Goal: Task Accomplishment & Management: Use online tool/utility

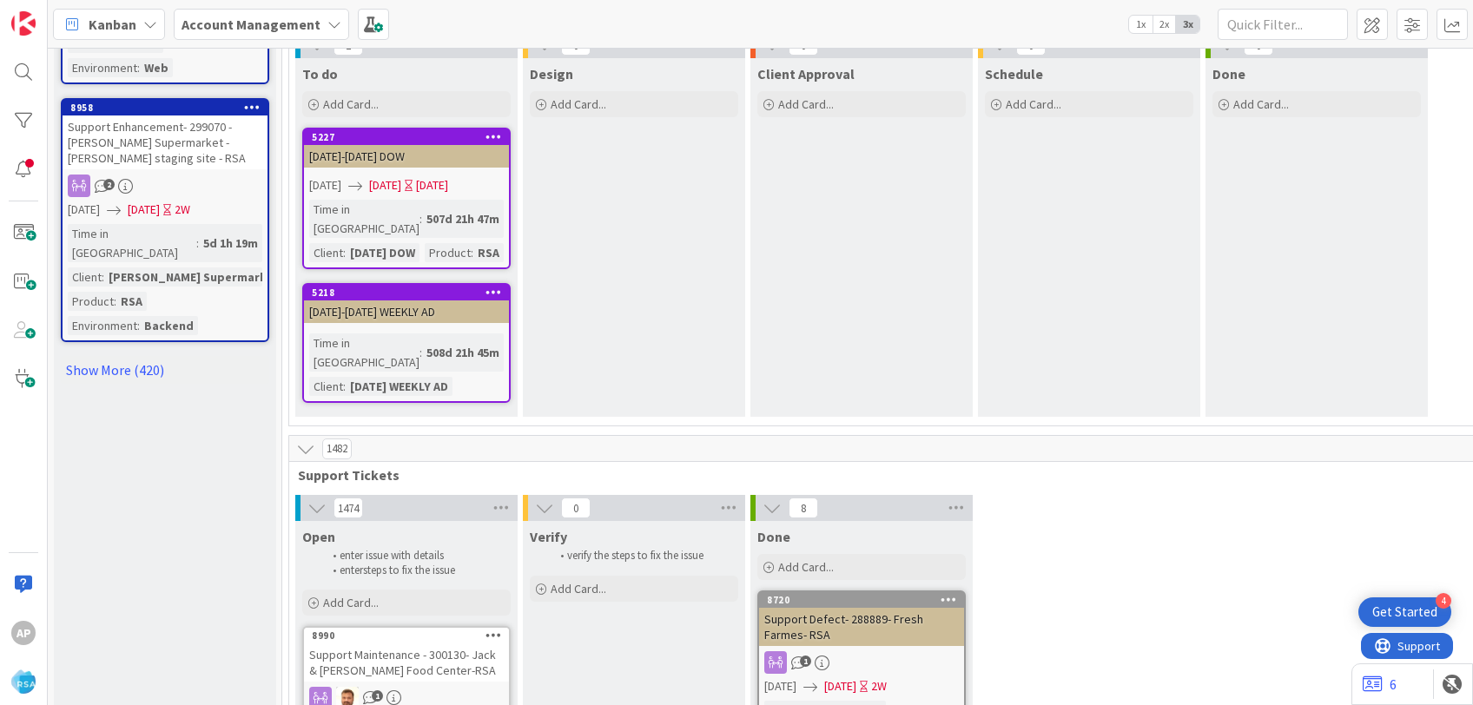
click at [428, 590] on div "Add Card..." at bounding box center [406, 603] width 208 height 26
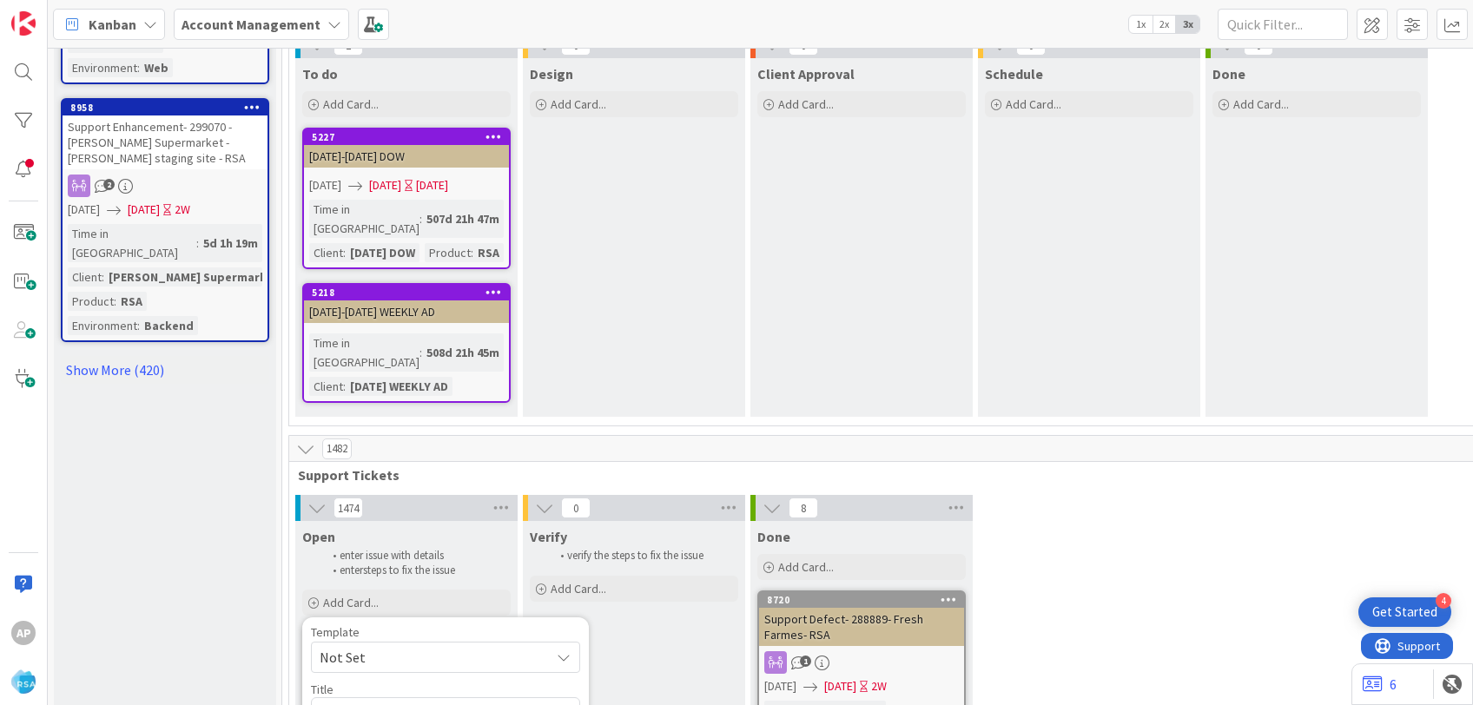
click at [412, 646] on span "Not Set" at bounding box center [428, 657] width 217 height 23
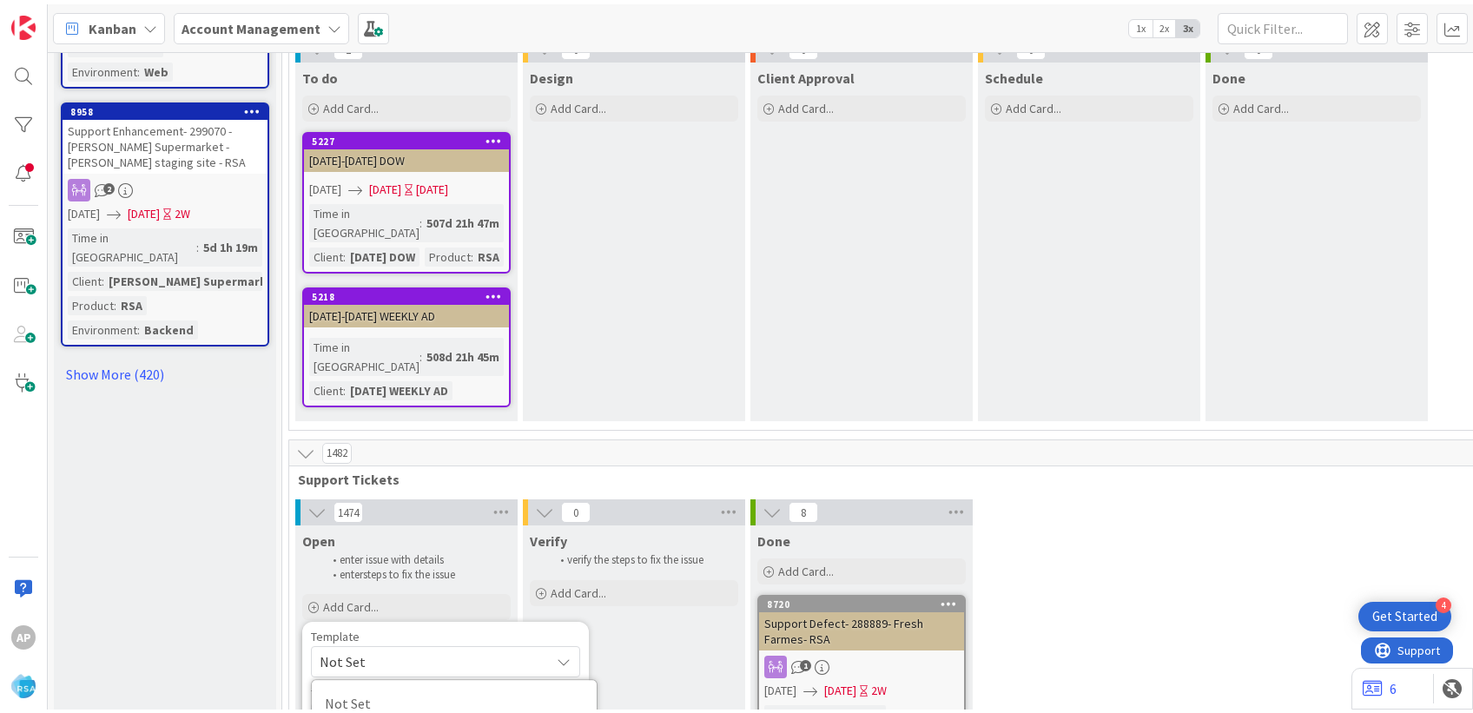
scroll to position [2388, 0]
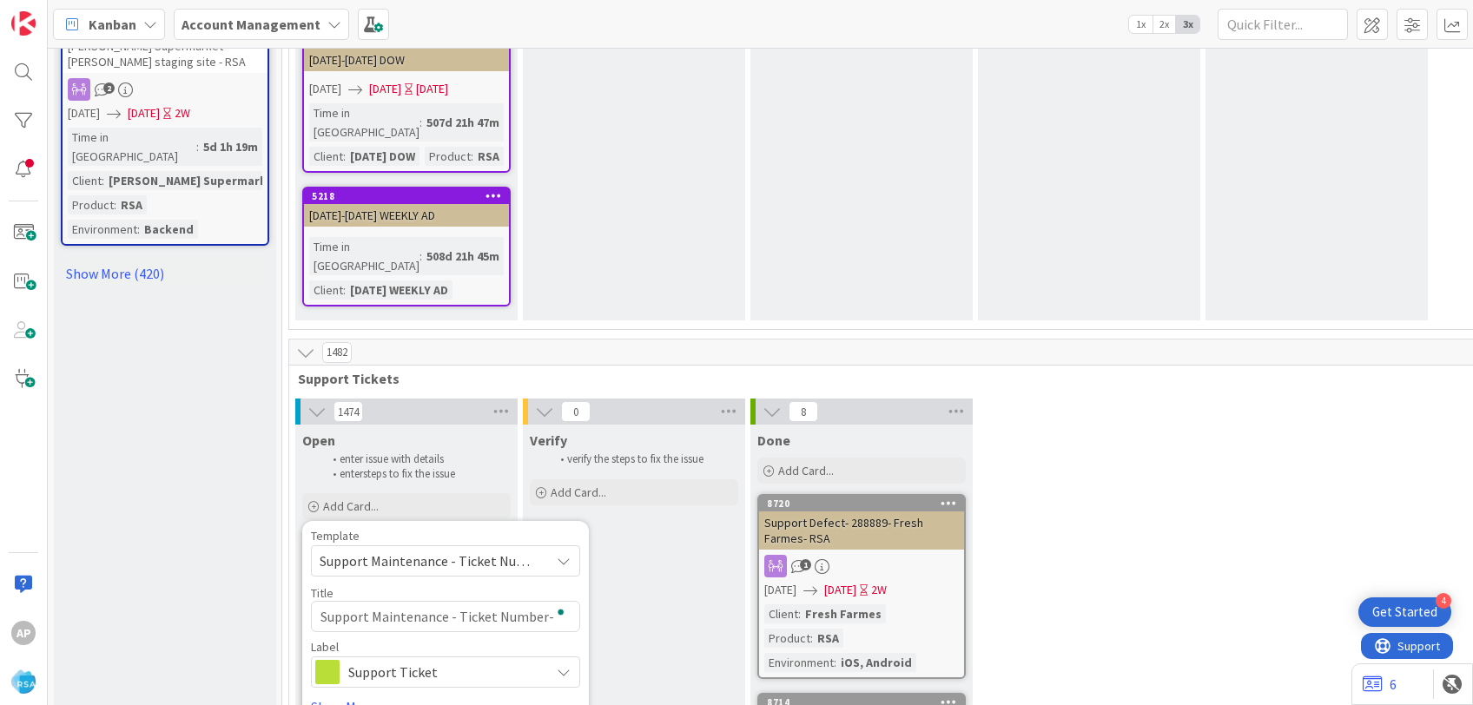
type textarea "x"
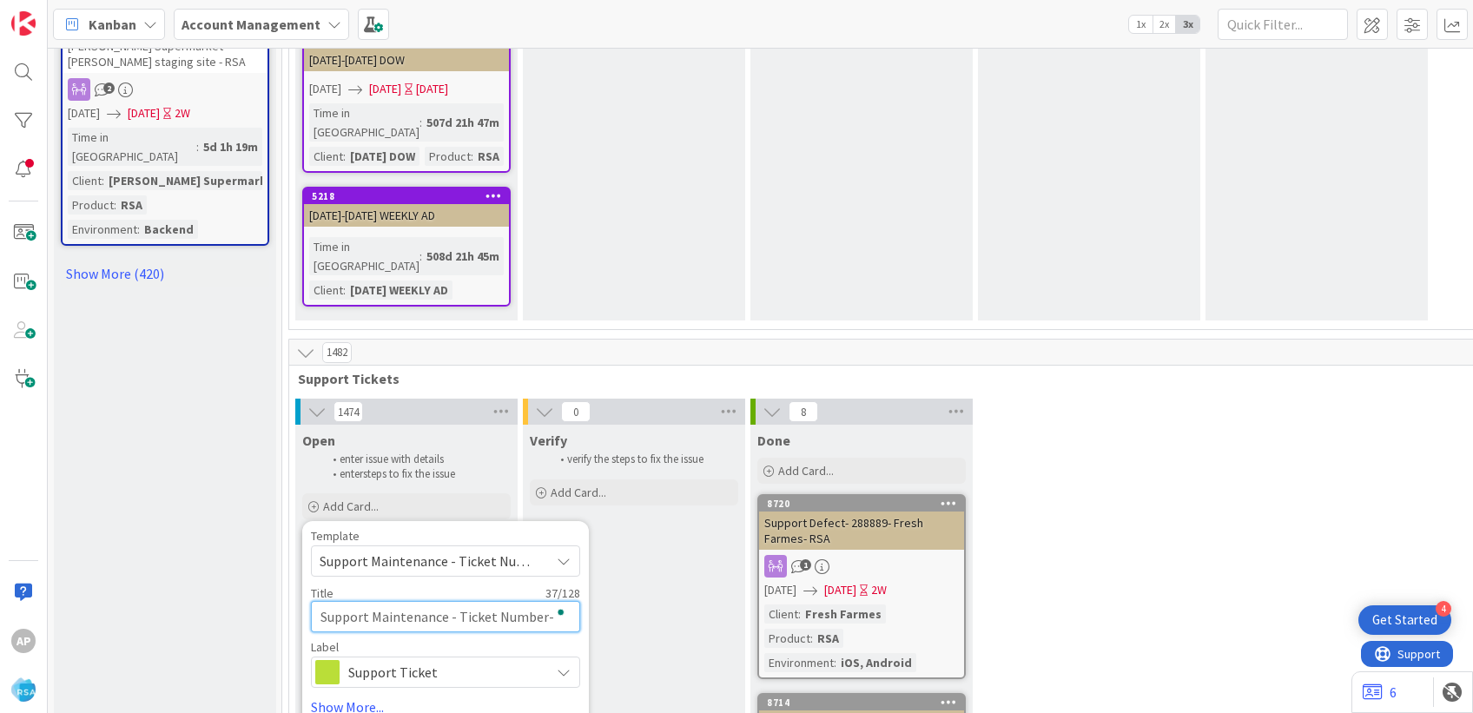
drag, startPoint x: 536, startPoint y: 414, endPoint x: 544, endPoint y: 444, distance: 30.6
click at [538, 601] on textarea "Support Maintenance - Ticket Number-" at bounding box center [445, 616] width 269 height 31
type textarea "Support Maintenance - Ticket Numbe-"
type textarea "x"
type textarea "Support Maintenance - Ticket Numb-"
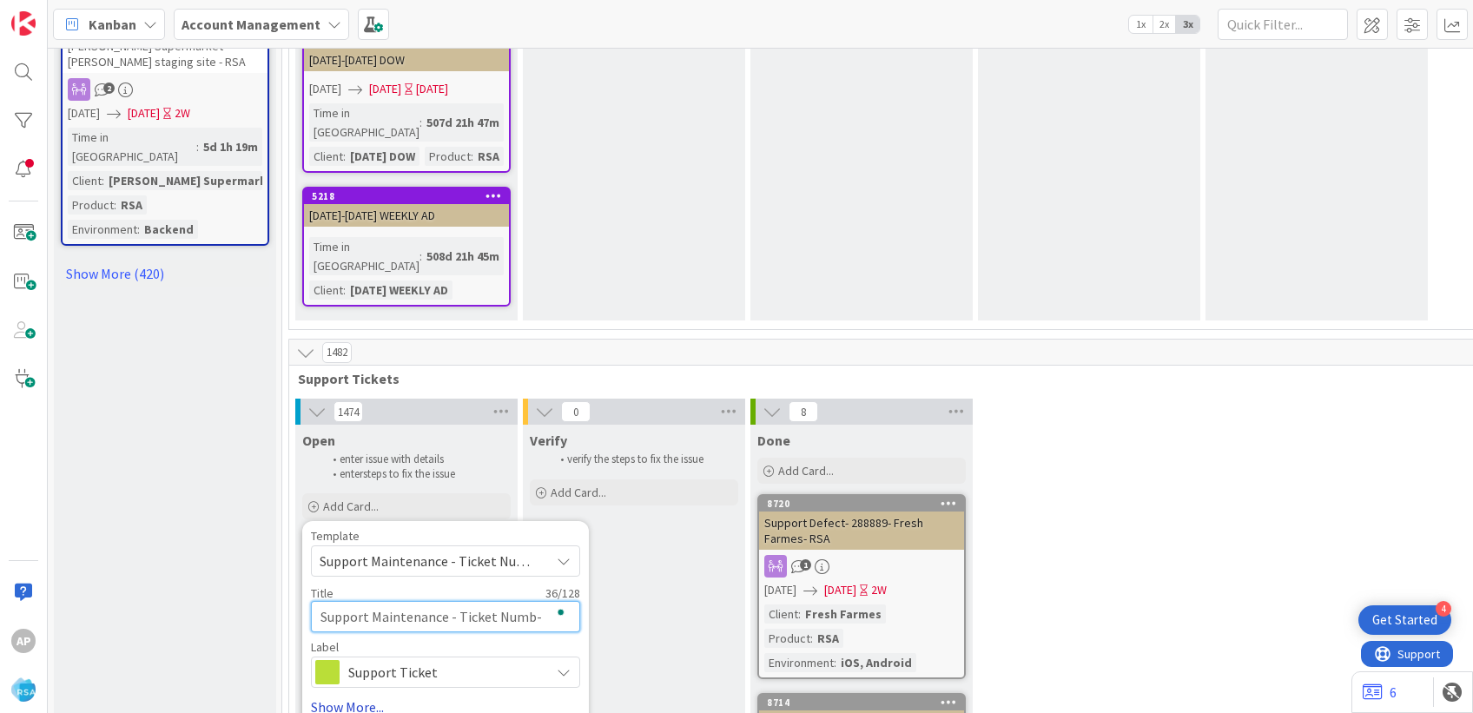
type textarea "x"
type textarea "Support Maintenance - Ticket Num-"
type textarea "x"
type textarea "Support Maintenance - Ticket Nu-"
type textarea "x"
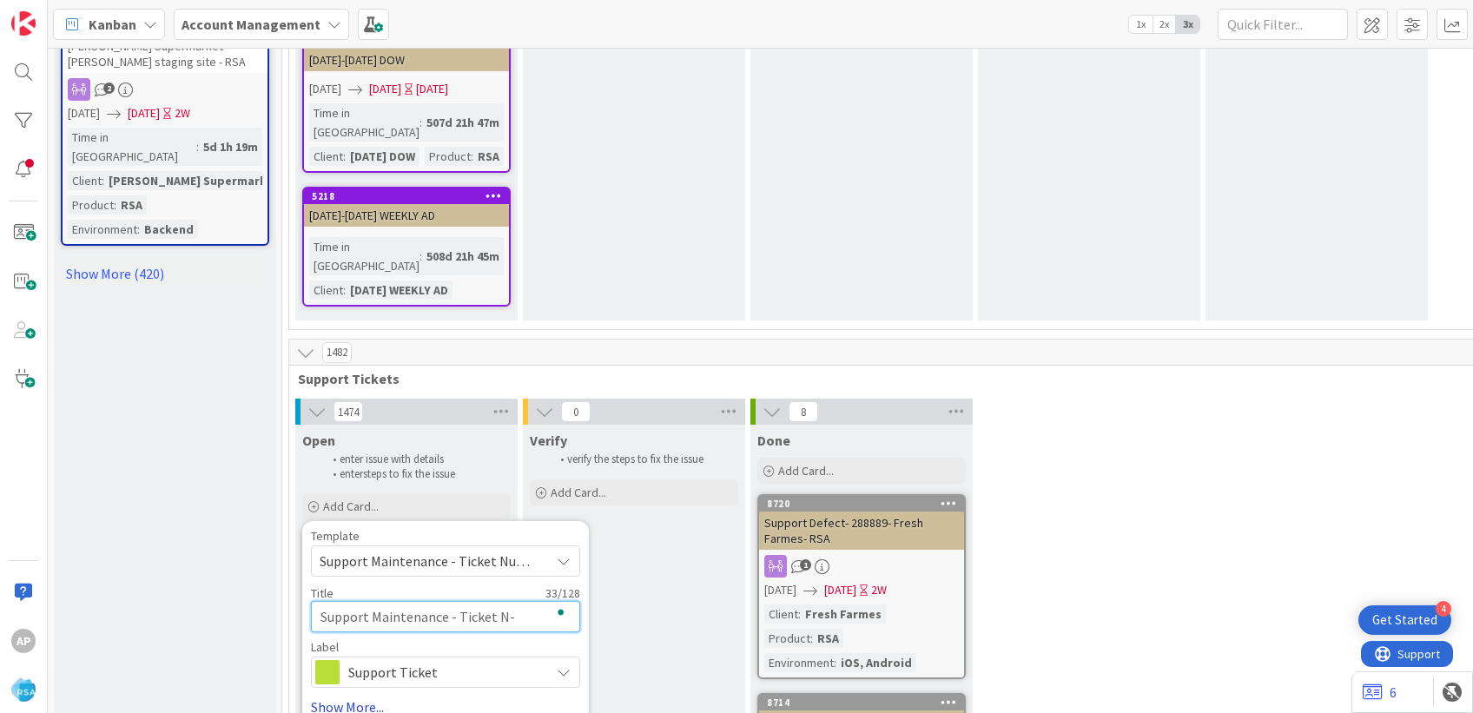
type textarea "Support Maintenance - Ticket -"
type textarea "x"
type textarea "Support Maintenance - Ticket-"
type textarea "x"
type textarea "Support Maintenance - Ticke-"
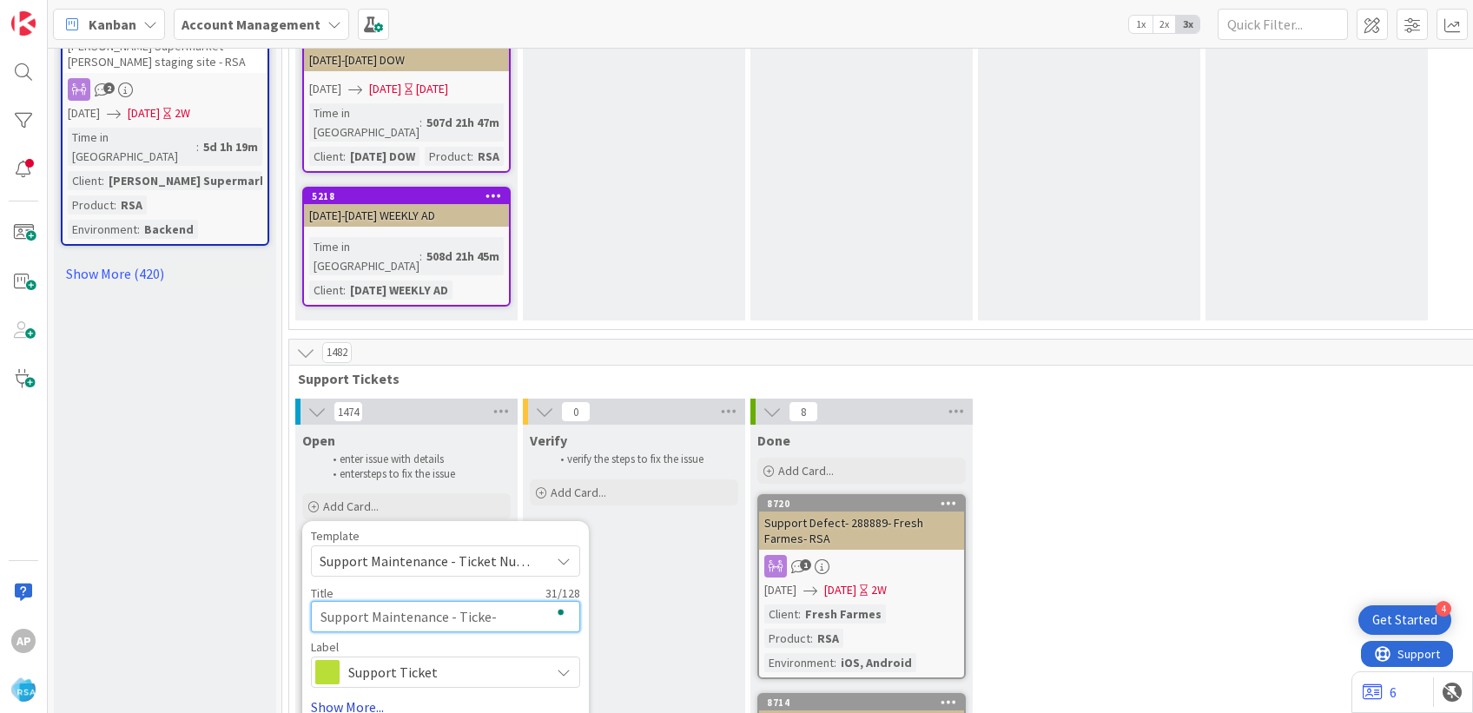
type textarea "x"
type textarea "Support Maintenance - Tick-"
type textarea "x"
type textarea "Support Maintenance - Tic-"
type textarea "x"
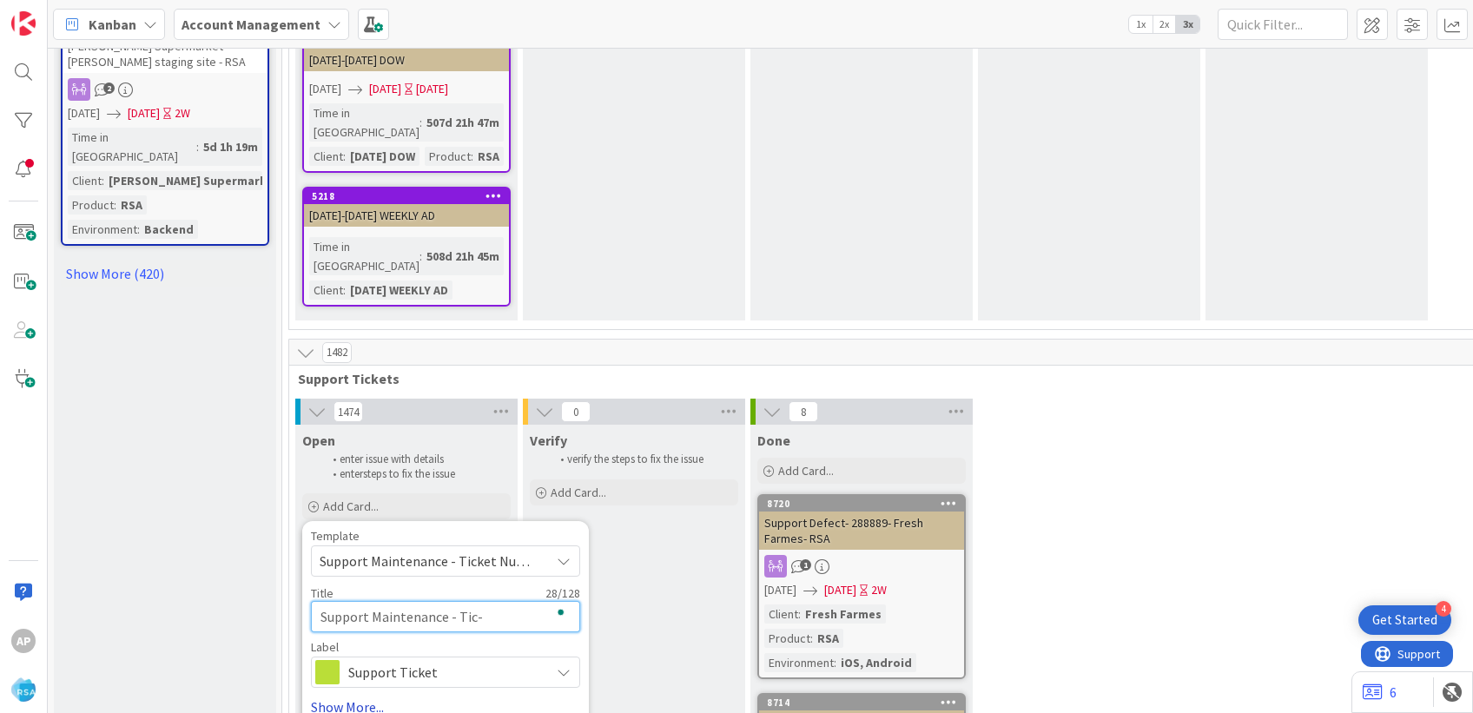
type textarea "Support Maintenance - Ti-"
type textarea "x"
type textarea "Support Maintenance - T-"
type textarea "x"
type textarea "Support Maintenance - -"
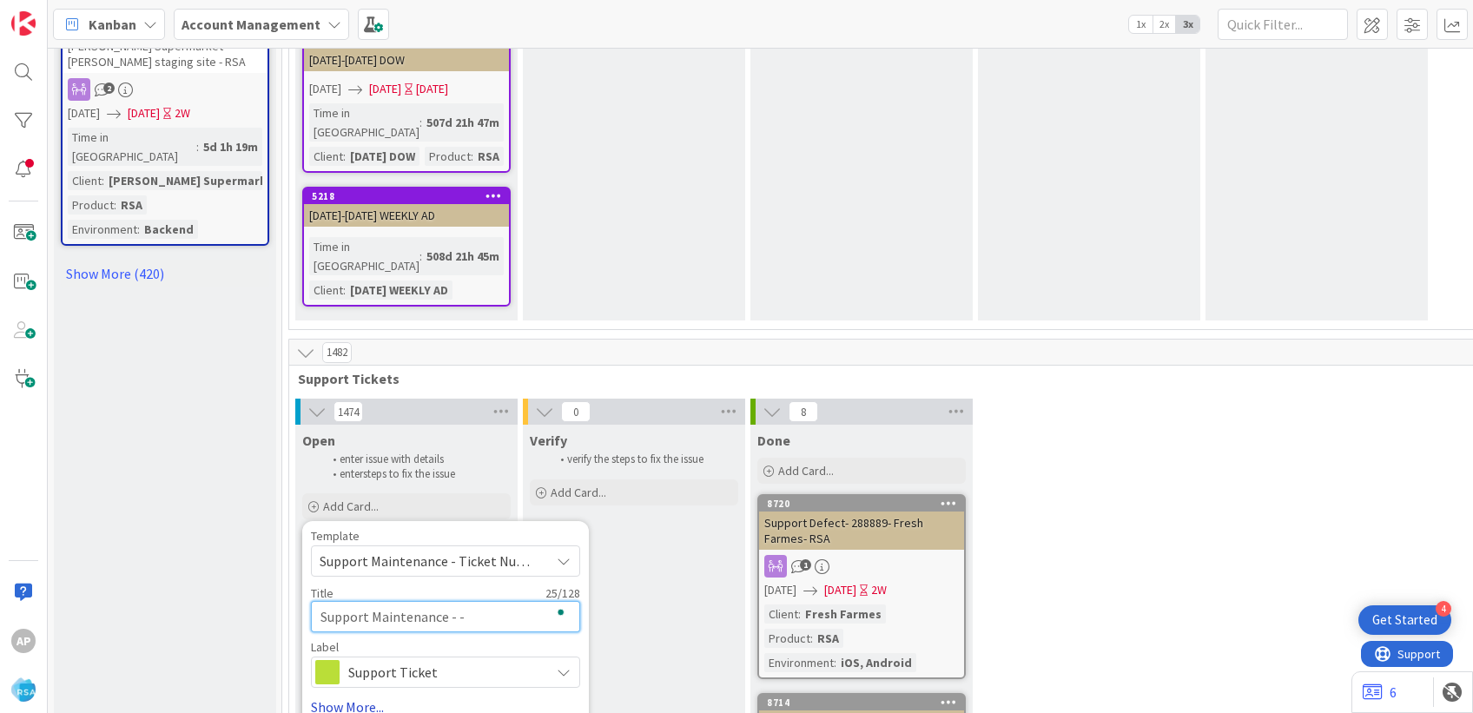
type textarea "x"
type textarea "Support Maintenance - 3-"
type textarea "x"
type textarea "Support Maintenance - 30-"
type textarea "x"
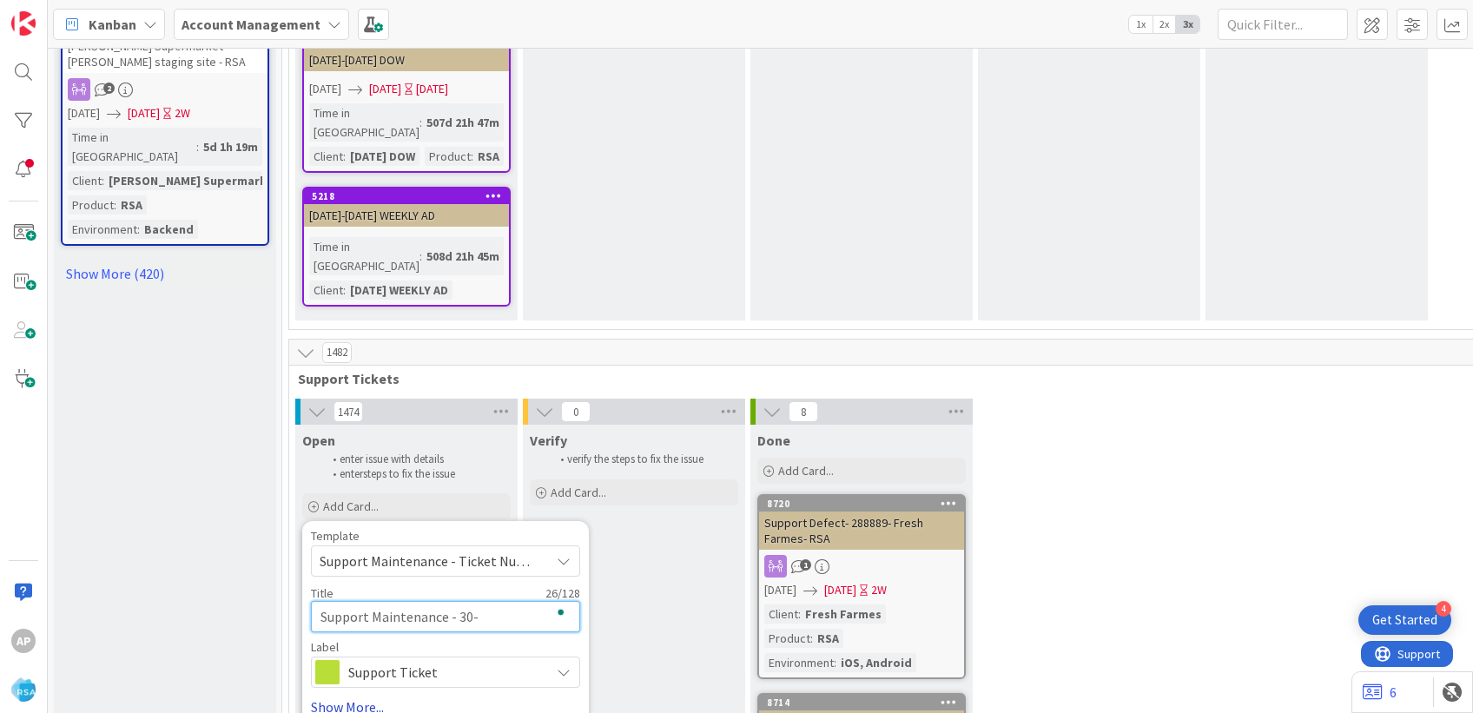
type textarea "Support Maintenance - 300-"
type textarea "x"
type textarea "Support Maintenance - 3001-"
type textarea "x"
type textarea "Support Maintenance - 30015-"
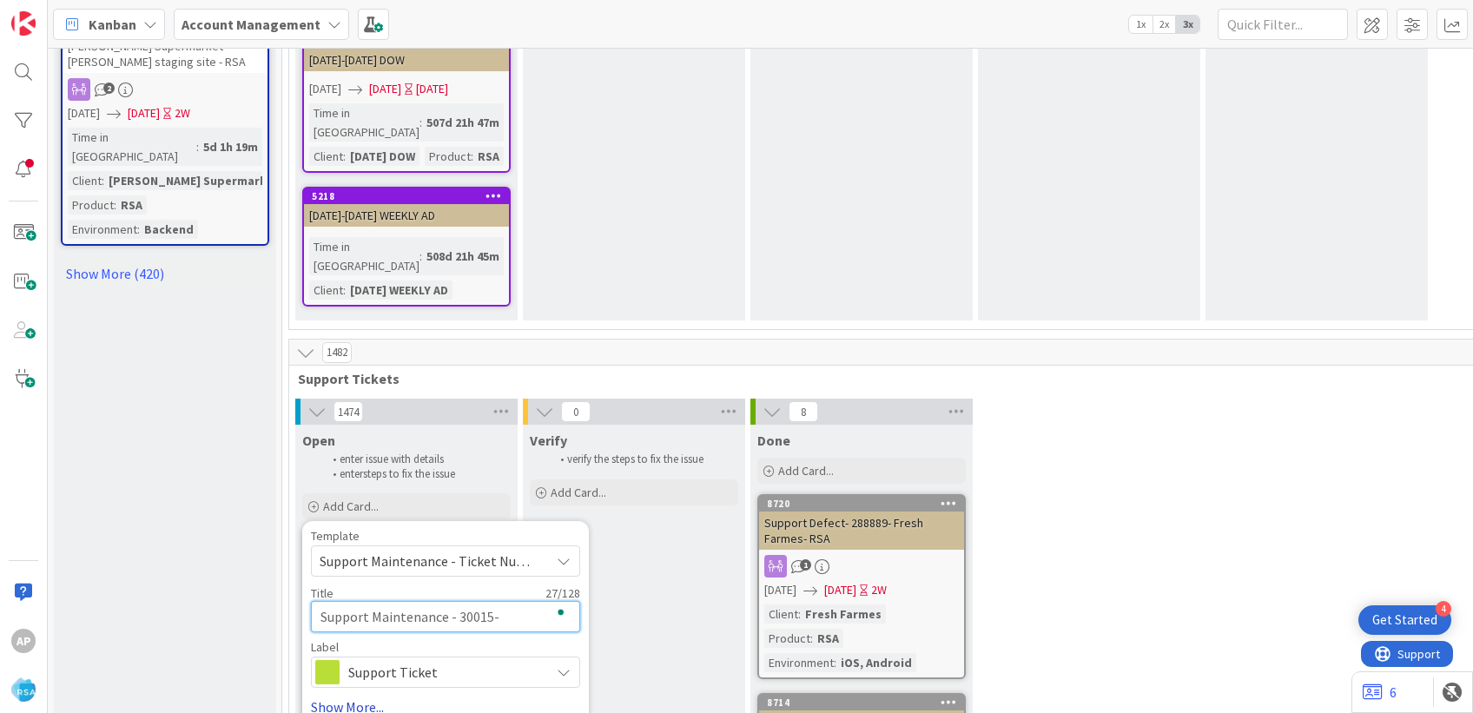
type textarea "x"
type textarea "Support Maintenance - 300155-"
type textarea "x"
type textarea "Support Maintenance - 300155-C"
type textarea "x"
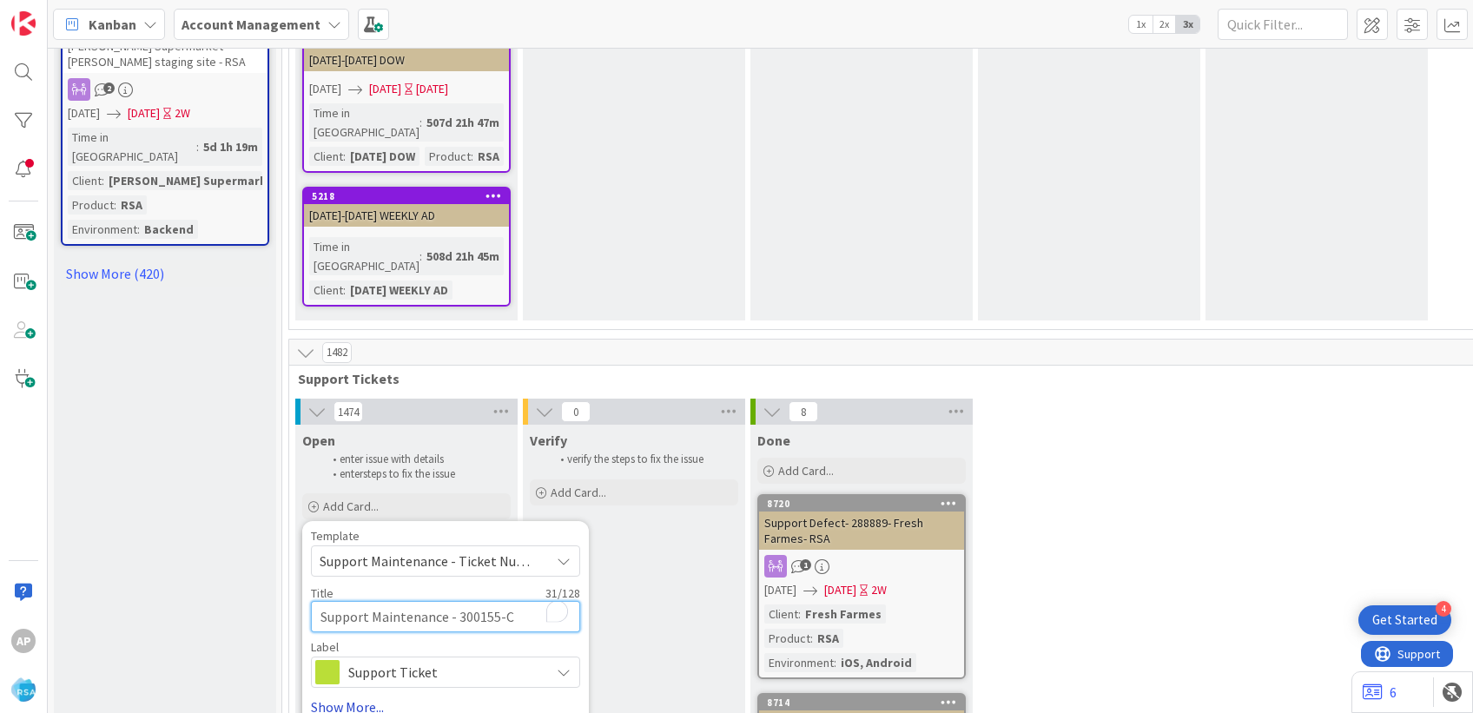
type textarea "Support Maintenance - 300155-Ca"
type textarea "x"
type textarea "Support Maintenance - 300155-Car"
type textarea "x"
type textarea "Support Maintenance - 300155-Card"
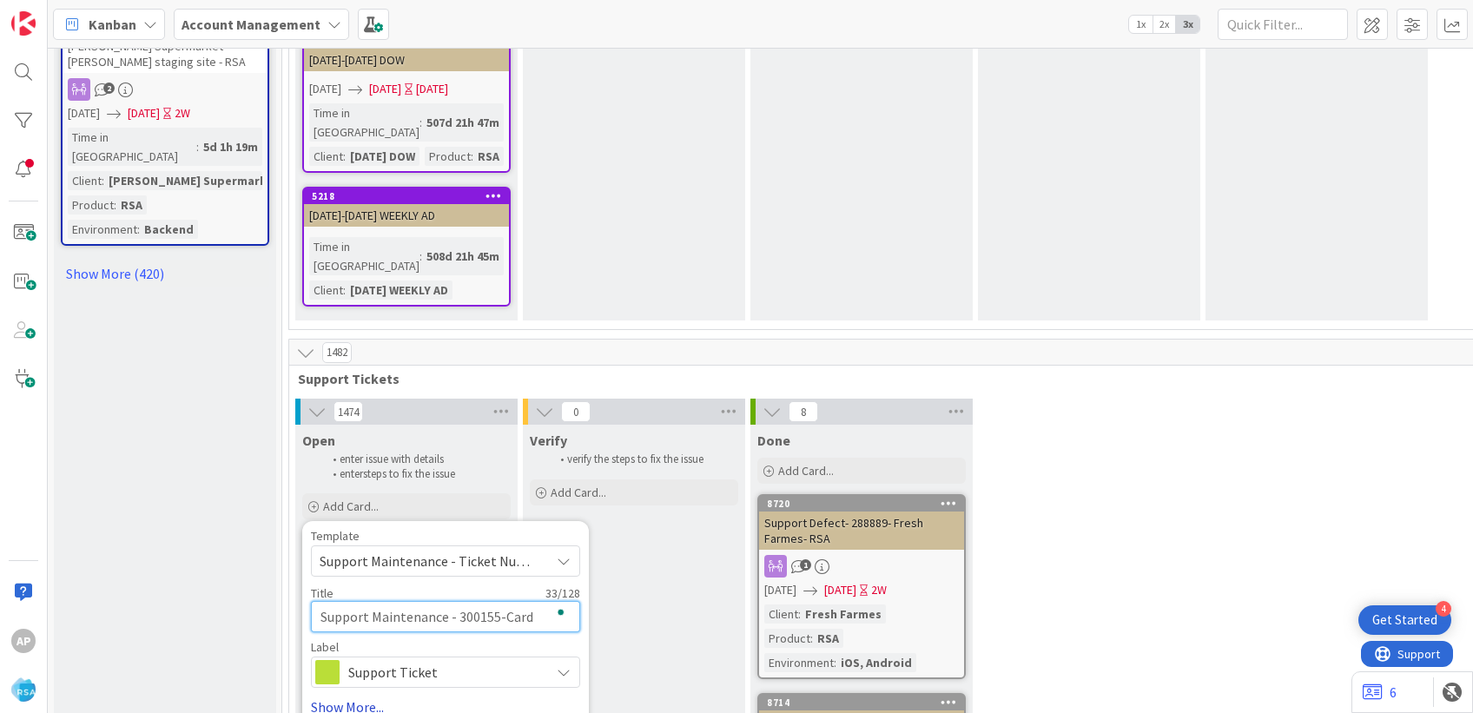
type textarea "x"
type textarea "Support Maintenance - 300155-Cardn"
type textarea "x"
type textarea "Support Maintenance - 300155-Cardne"
type textarea "x"
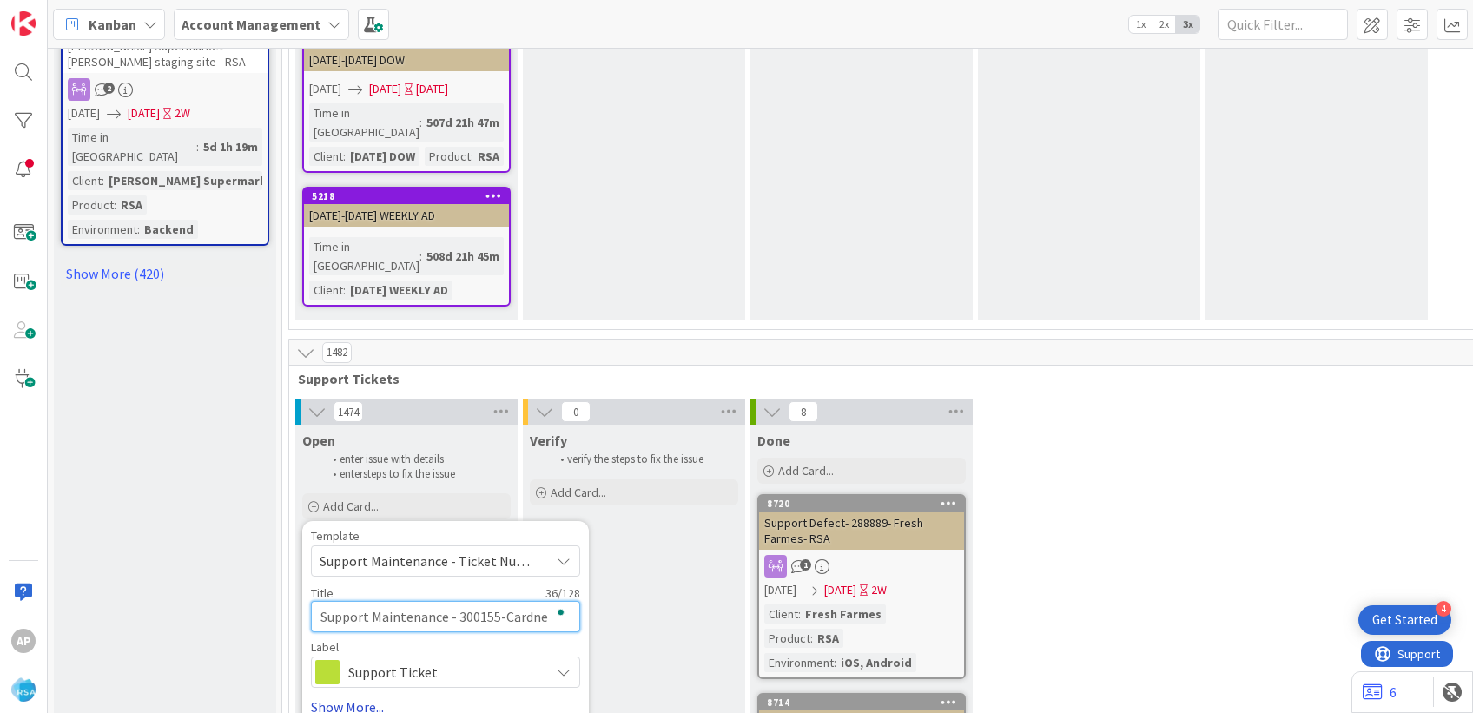
type textarea "Support Maintenance - 300155-Cardnea"
type textarea "x"
type textarea "Support Maintenance - 300155-Cardneas"
type textarea "x"
type textarea "Support Maintenance - 300155-Cardneas-"
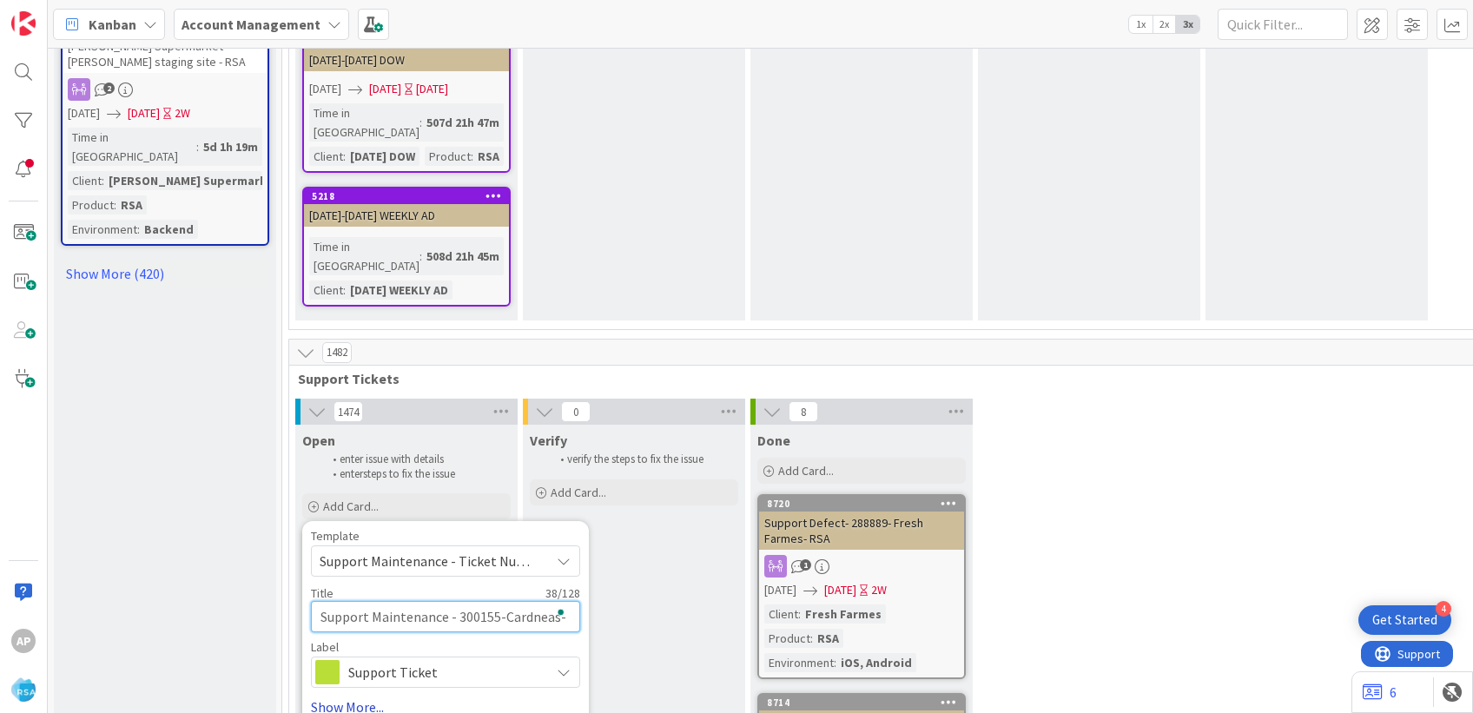
type textarea "x"
type textarea "Support Maintenance - 300155-Cardneas-R"
type textarea "x"
type textarea "Support Maintenance - 300155-Cardneas-[GEOGRAPHIC_DATA]"
type textarea "x"
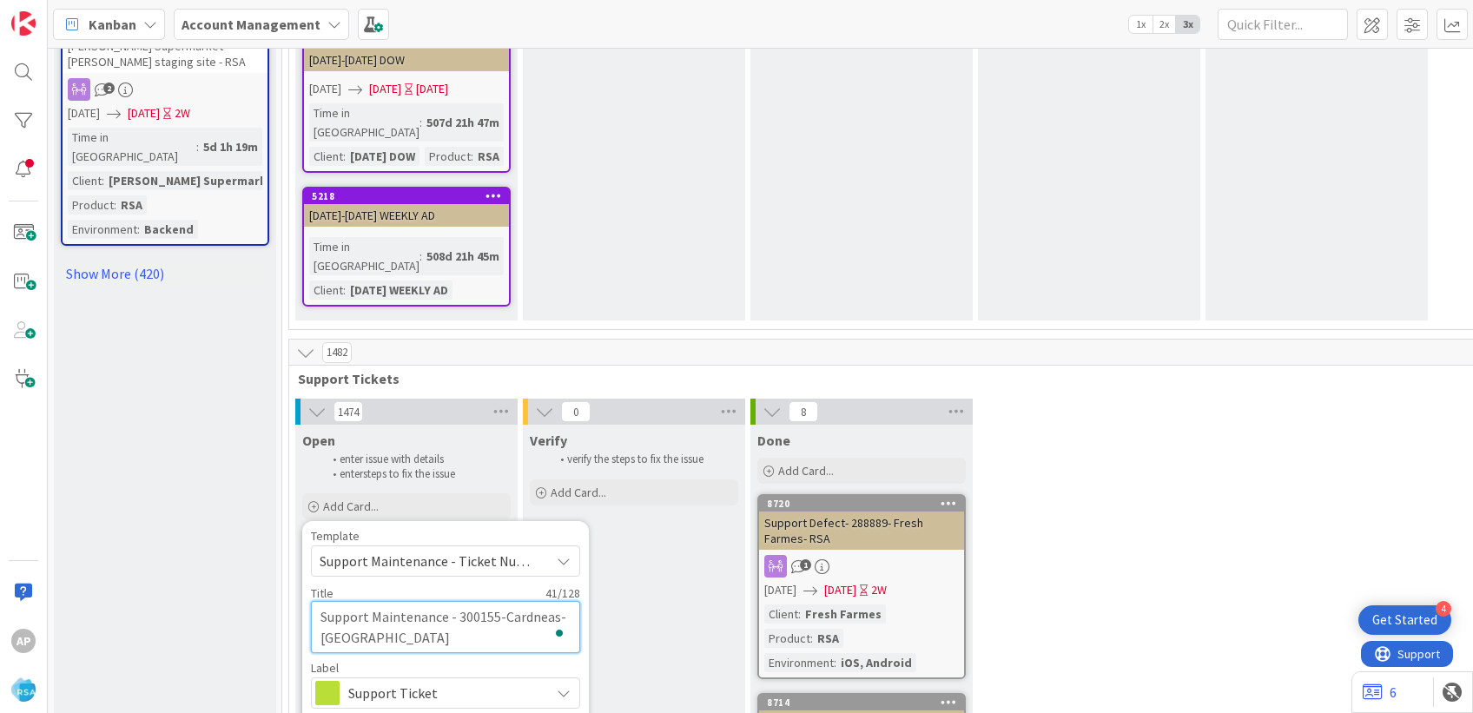
type textarea "Support Maintenance - 300155-Cardneas-RSA"
type textarea "x"
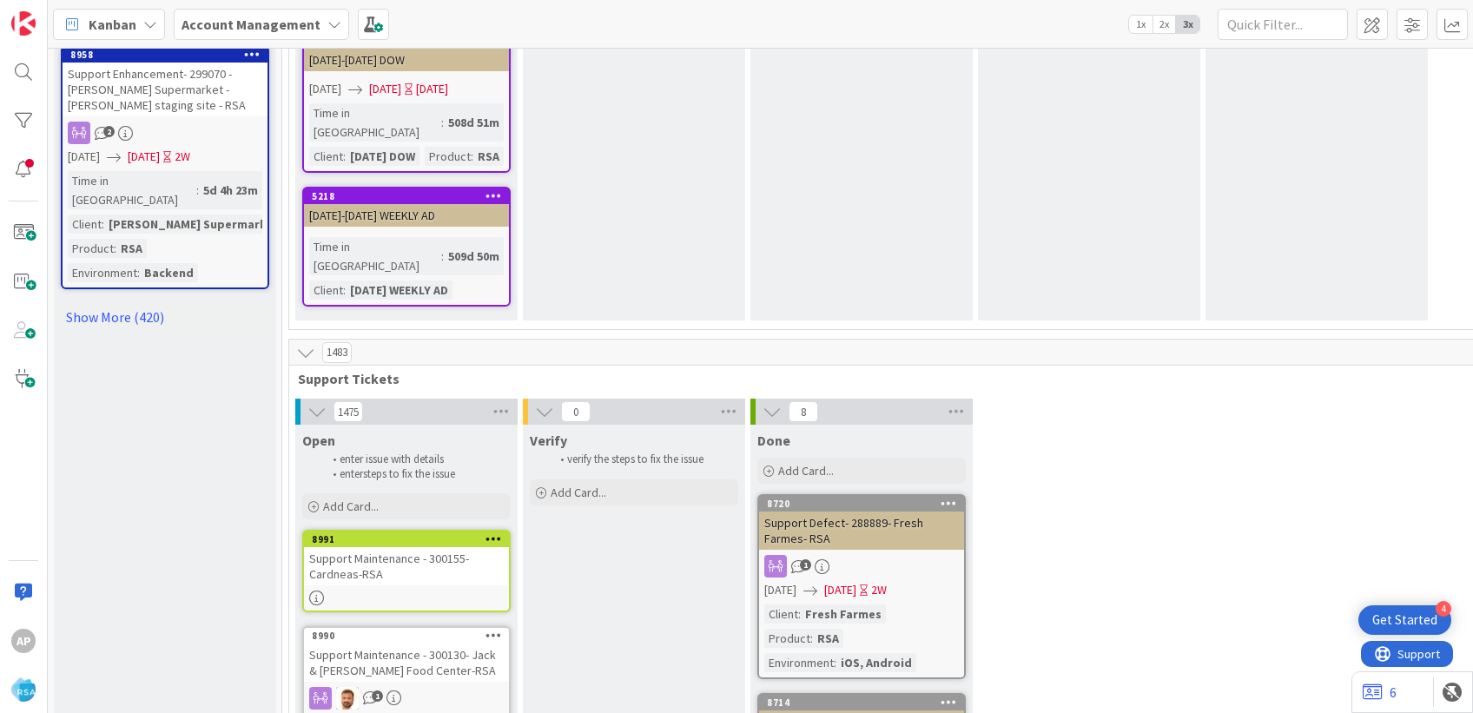
scroll to position [2412, 0]
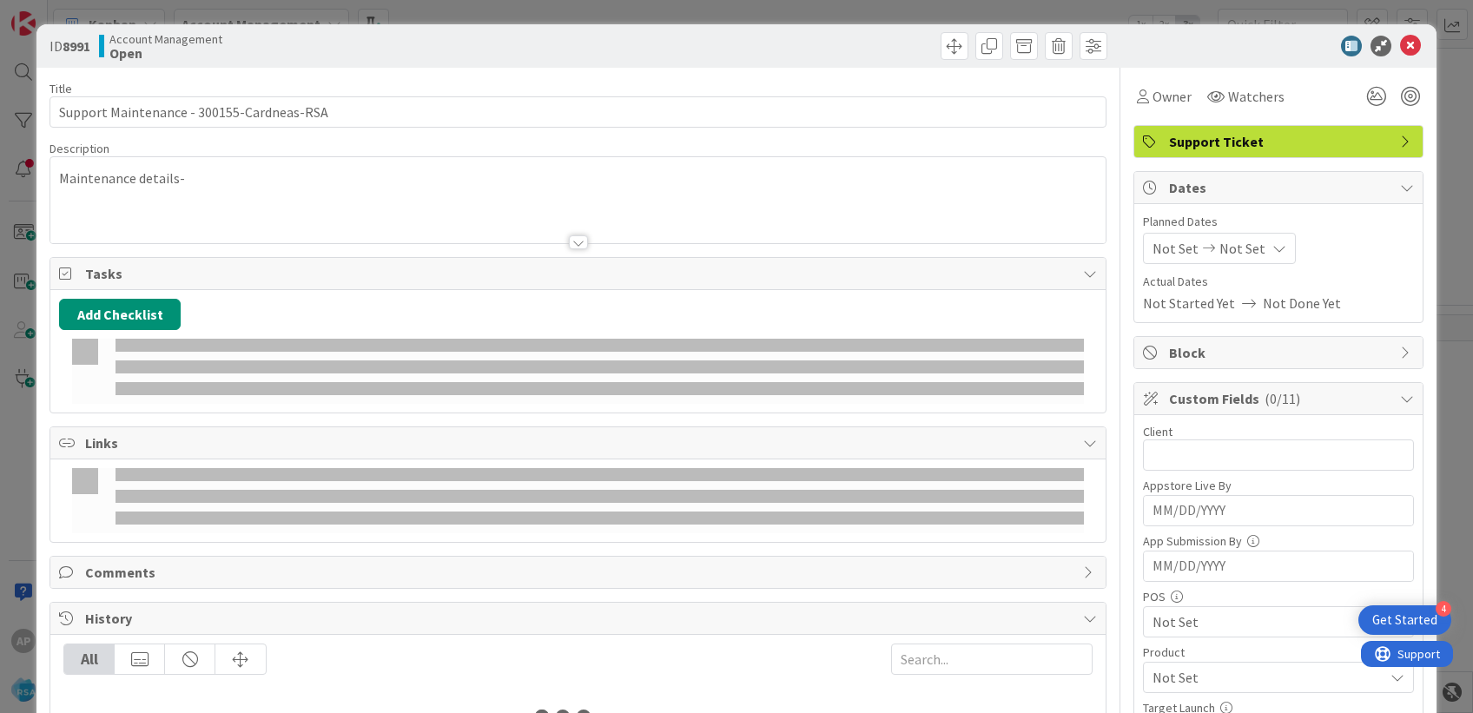
click at [212, 203] on div at bounding box center [577, 221] width 1055 height 44
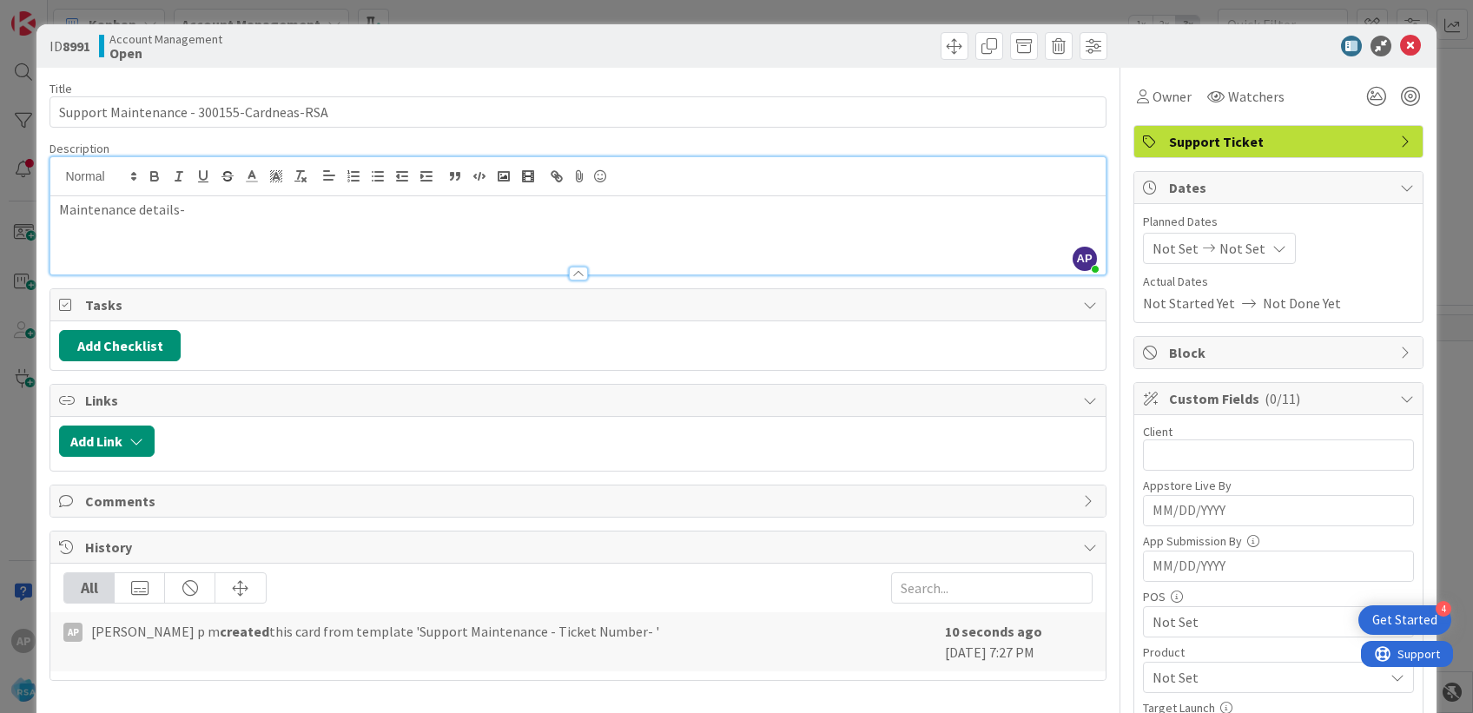
scroll to position [0, 0]
click at [235, 214] on p "Maintenance details-" at bounding box center [577, 210] width 1037 height 20
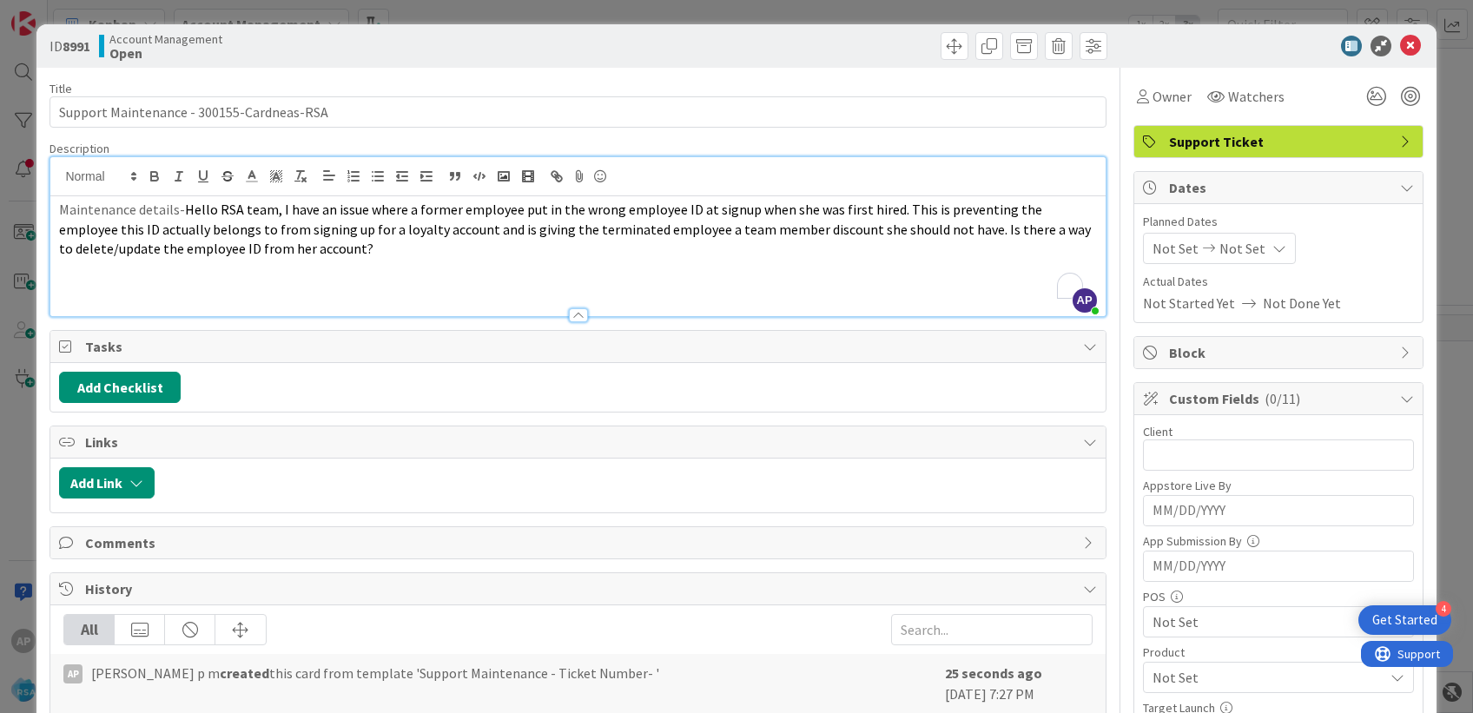
click at [1156, 248] on span "Not Set" at bounding box center [1176, 248] width 46 height 21
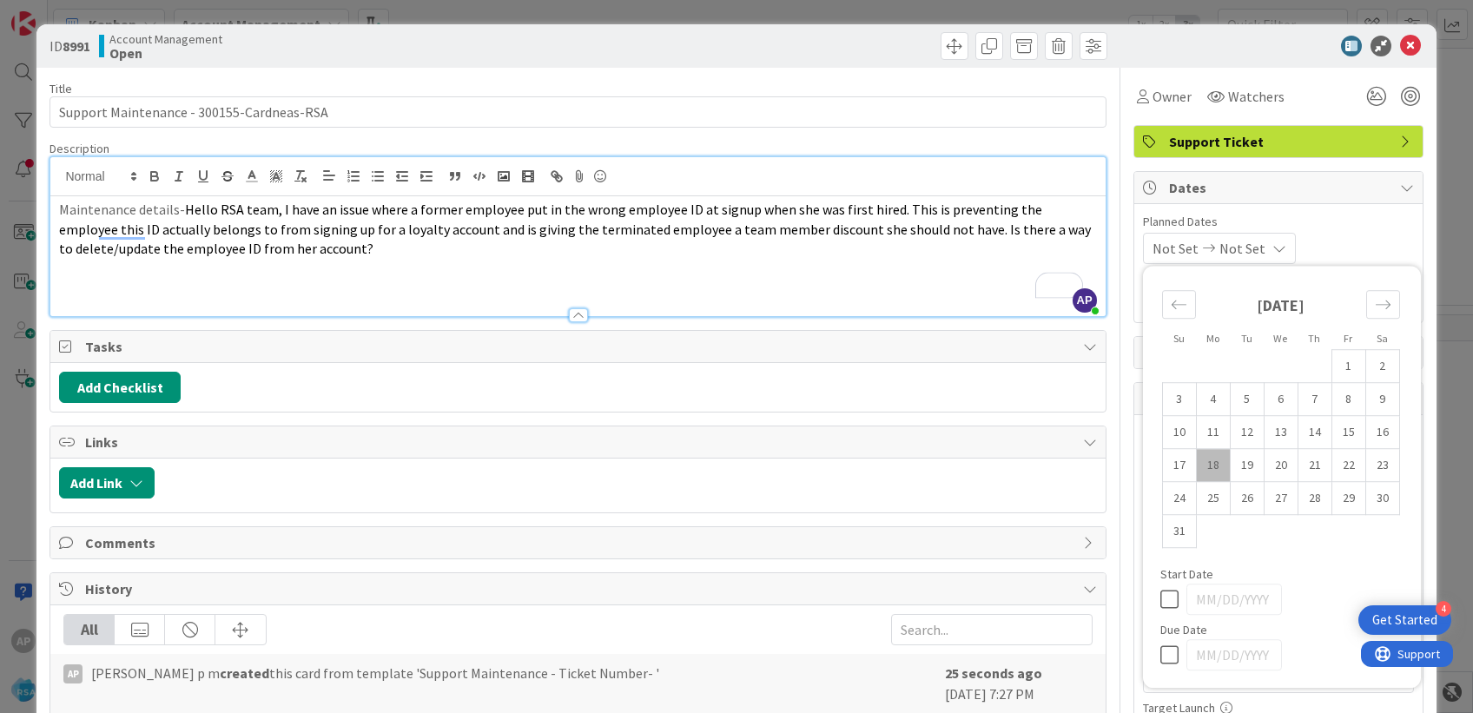
click at [1205, 468] on td "18" at bounding box center [1213, 465] width 34 height 33
type input "[DATE]"
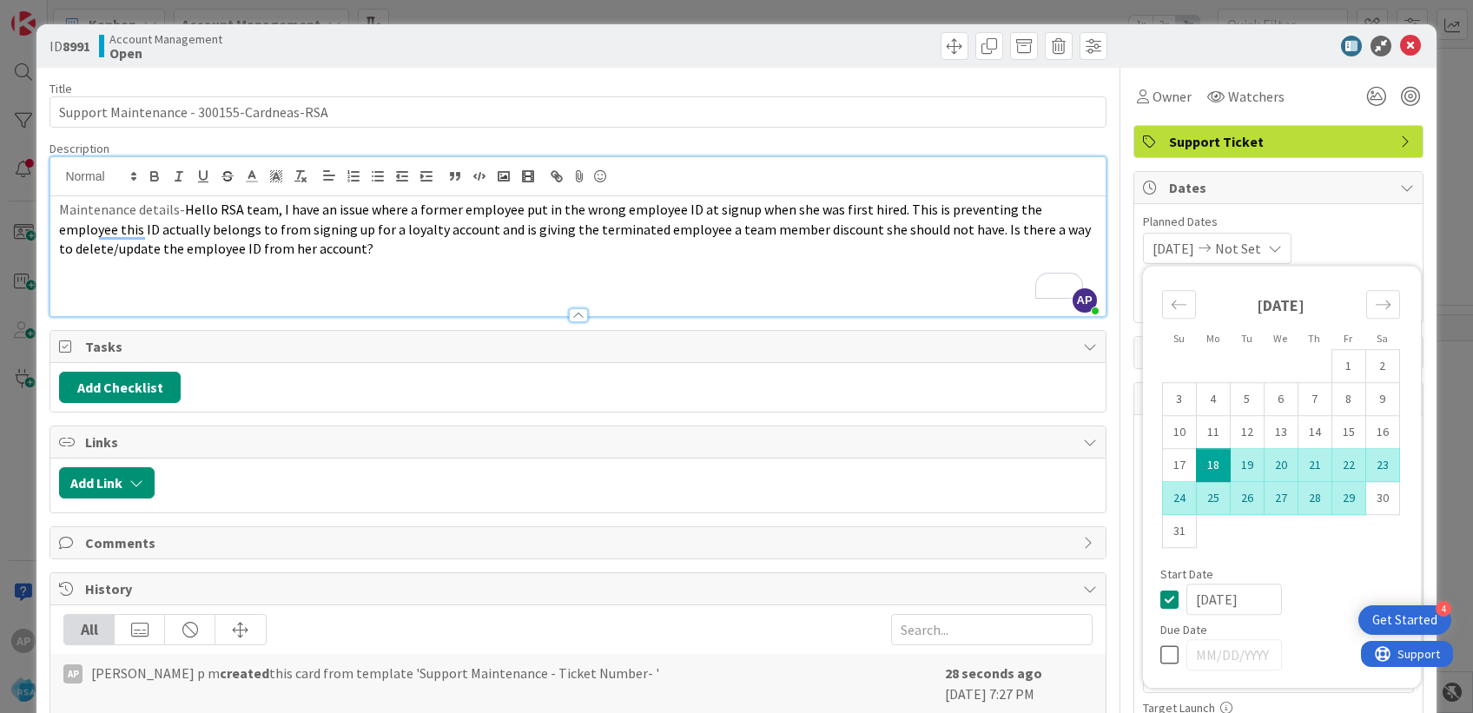
click at [1339, 502] on td "29" at bounding box center [1349, 498] width 34 height 33
type input "[DATE]"
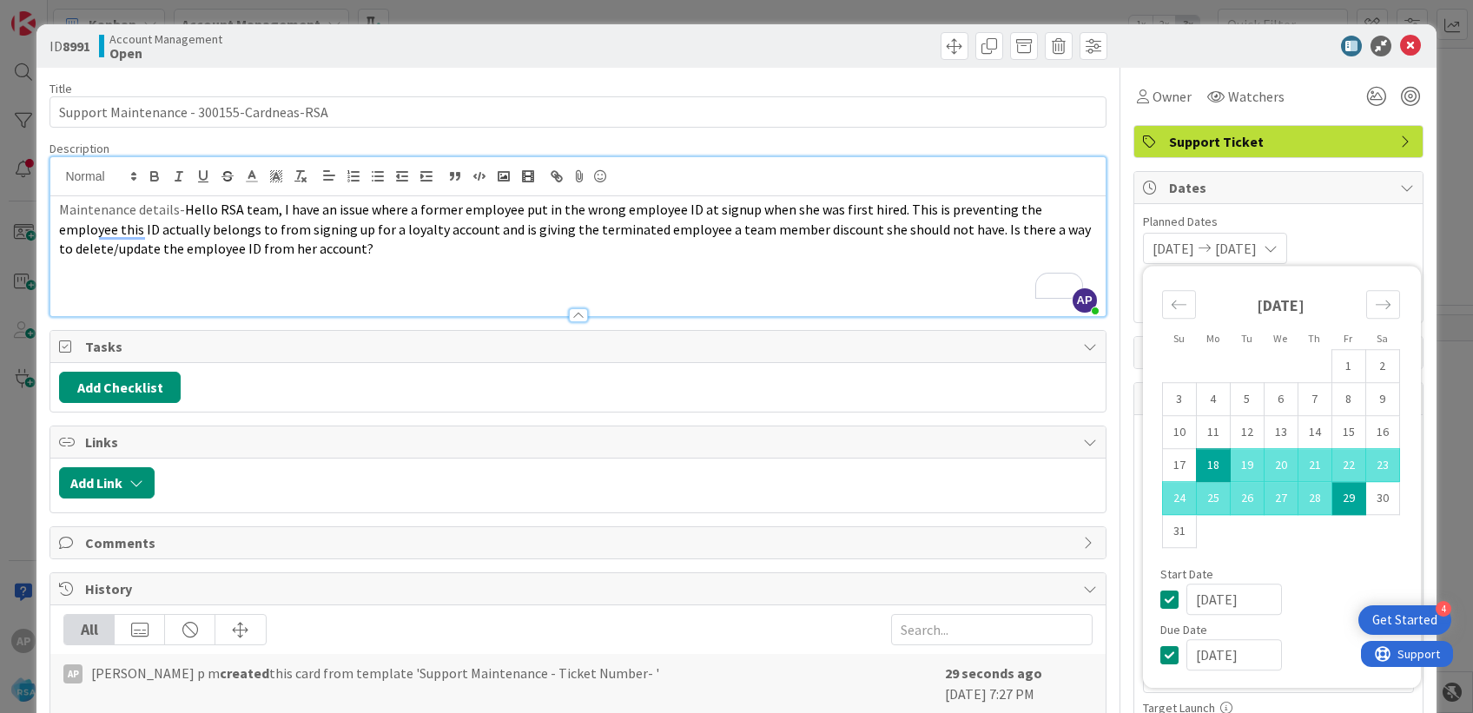
click at [1337, 230] on div "Planned Dates [DATE] [DATE] Su Mo Tu We Th Fr Sa [DATE] 1 2 3 4 5 6 7 8 9 10 11…" at bounding box center [1278, 238] width 271 height 51
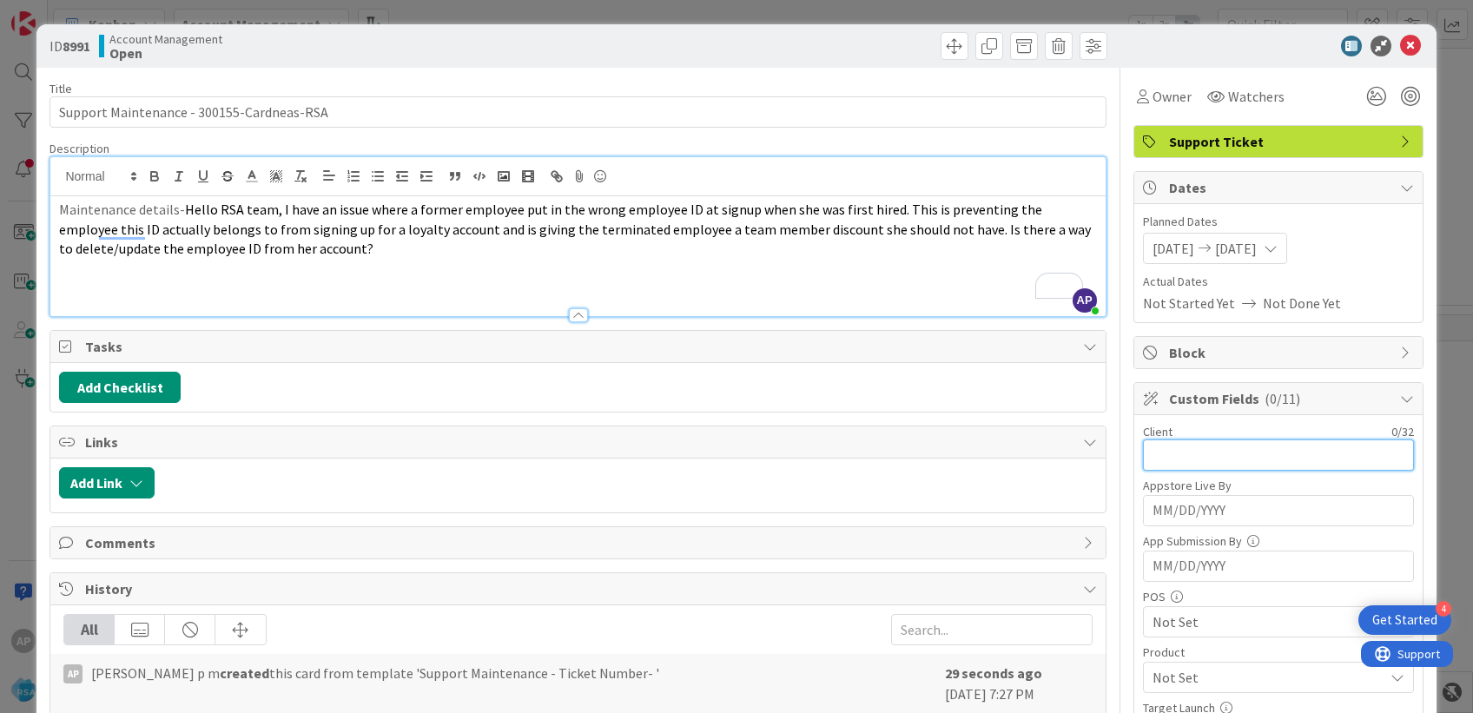
click at [1210, 465] on input "text" at bounding box center [1278, 455] width 271 height 31
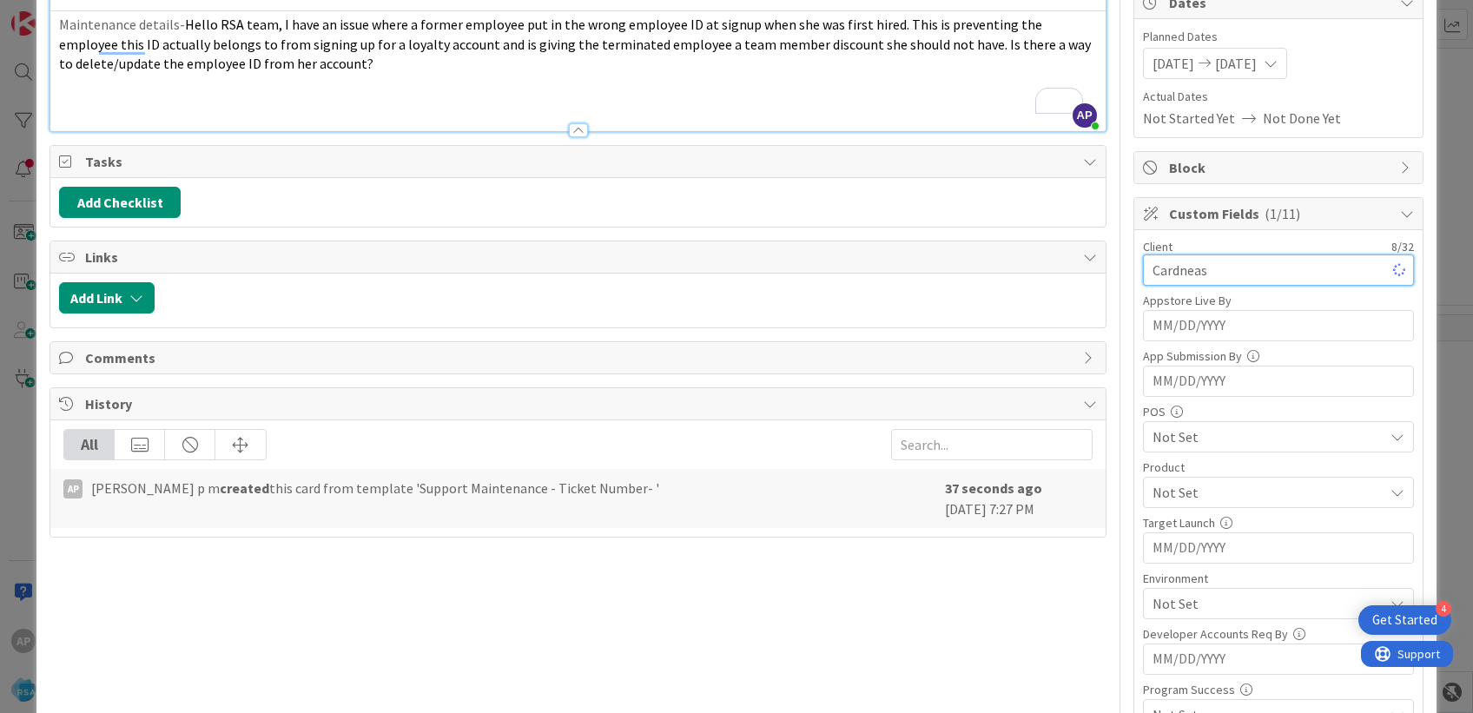
scroll to position [193, 0]
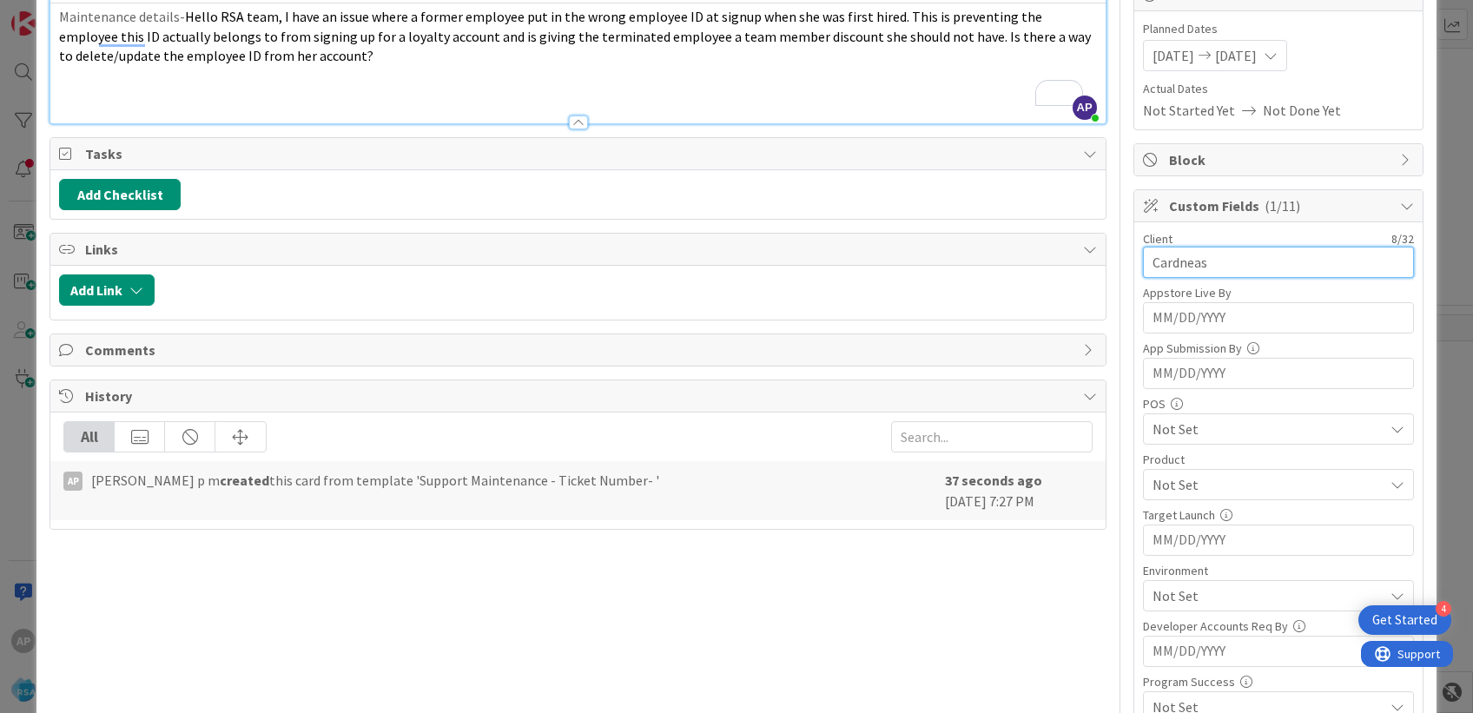
type input "Cardneas"
click at [1195, 492] on span "Not Set" at bounding box center [1268, 484] width 231 height 21
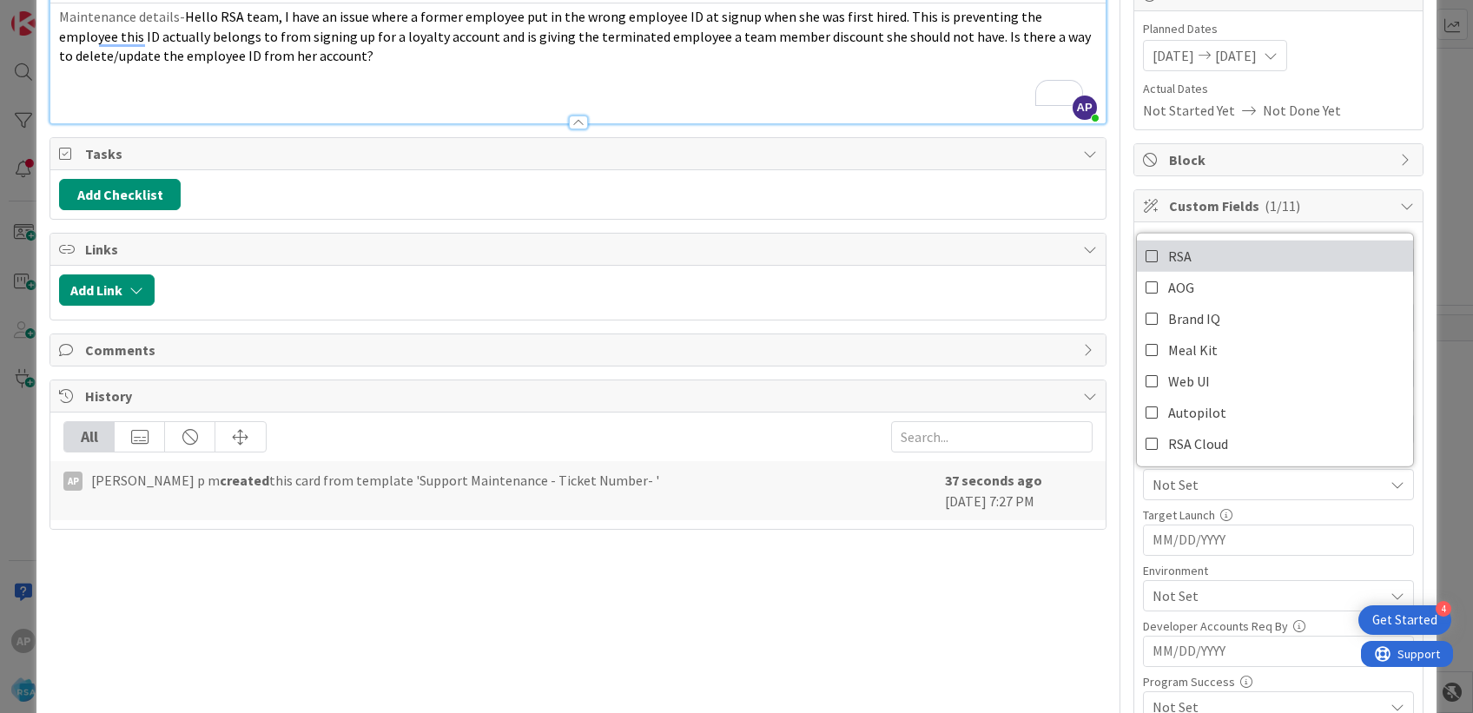
click at [1168, 258] on span "RSA" at bounding box center [1179, 256] width 23 height 26
click at [1008, 572] on div "Title 42 / 128 Support Maintenance - 300155-Cardneas-RSA Description AP [PERSON…" at bounding box center [578, 673] width 1056 height 1597
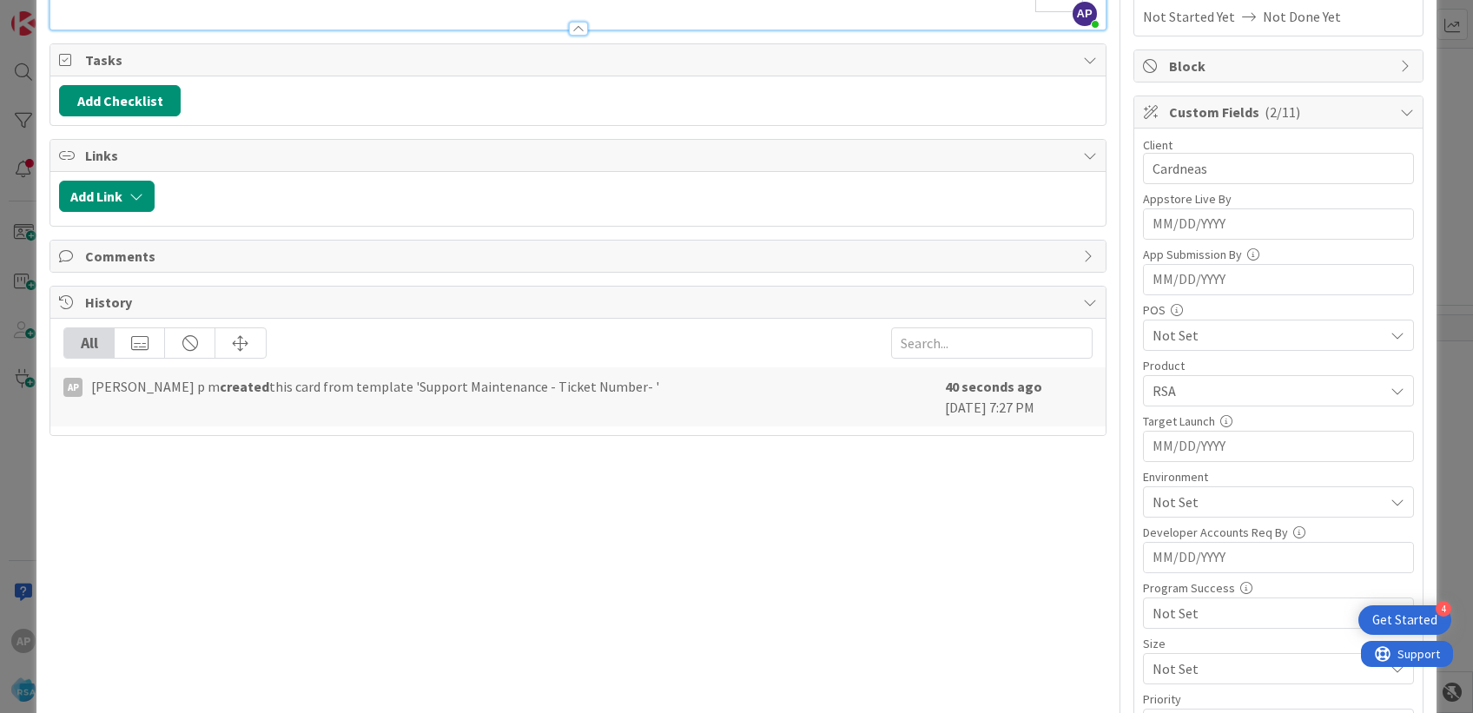
scroll to position [289, 0]
click at [1181, 490] on span "Not Set" at bounding box center [1268, 499] width 231 height 21
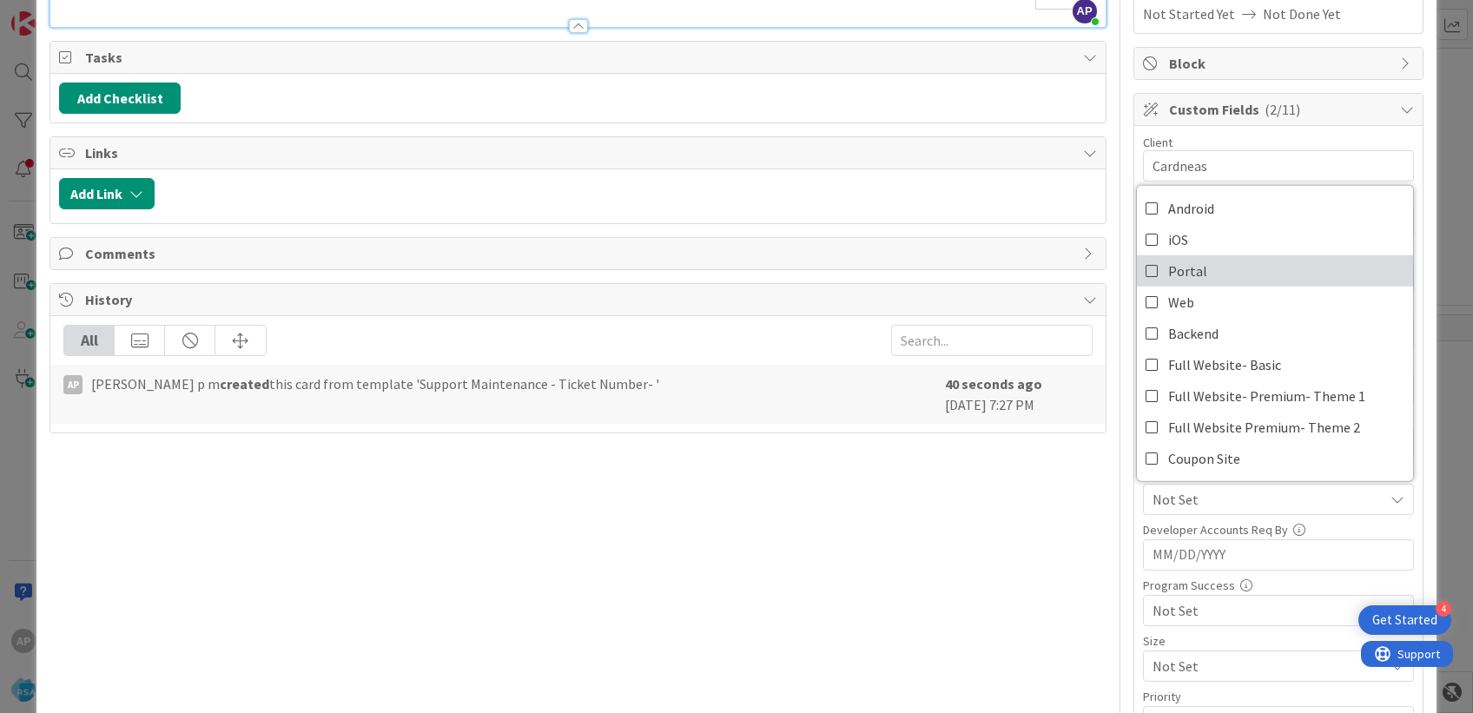
click at [1194, 255] on link "Portal" at bounding box center [1275, 270] width 276 height 31
drag, startPoint x: 1025, startPoint y: 534, endPoint x: 1142, endPoint y: 367, distance: 204.6
click at [1031, 532] on div "Title 42 / 128 Support Maintenance - 300155-Cardneas-RSA Description AP [PERSON…" at bounding box center [578, 576] width 1056 height 1597
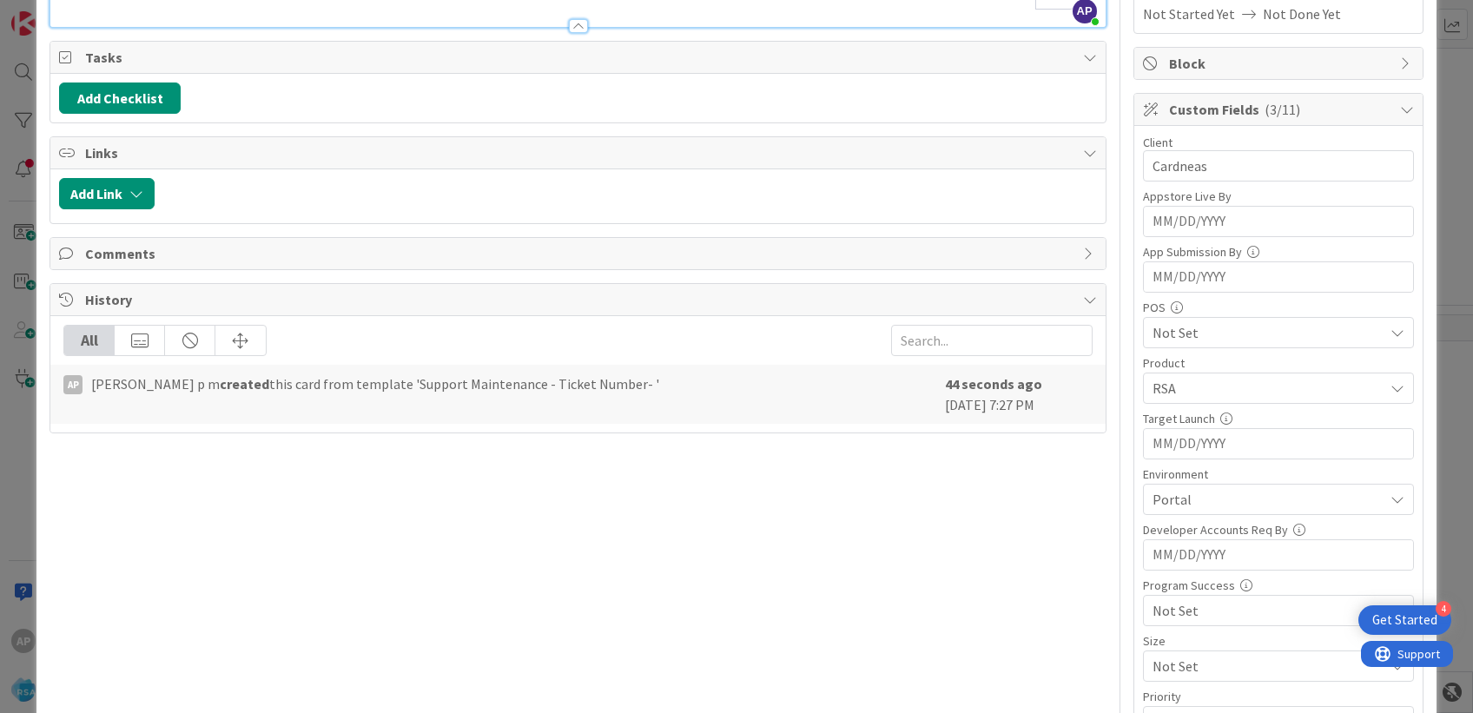
scroll to position [0, 0]
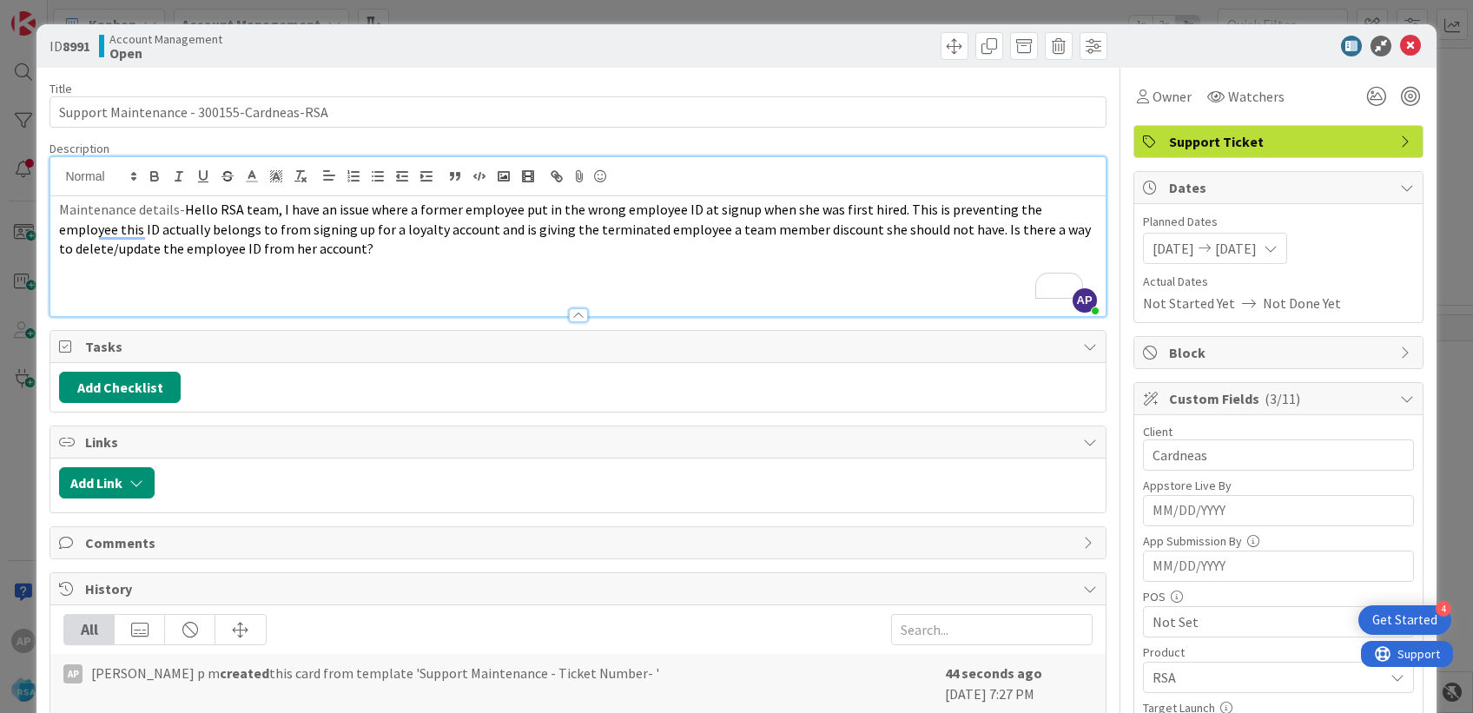
click at [1400, 45] on icon at bounding box center [1410, 46] width 21 height 21
